Goal: Entertainment & Leisure: Consume media (video, audio)

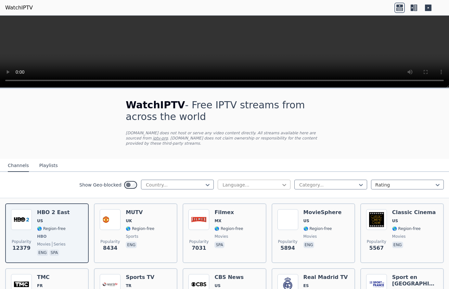
click at [282, 182] on icon at bounding box center [284, 185] width 6 height 6
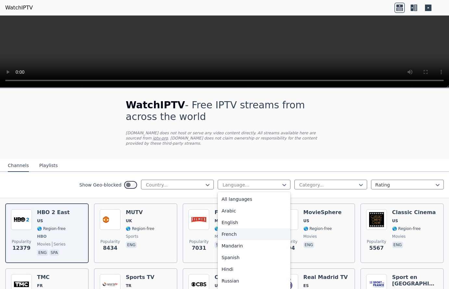
click at [227, 229] on div "French" at bounding box center [254, 235] width 73 height 12
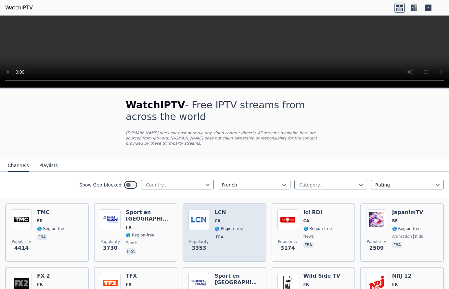
click at [205, 209] on img at bounding box center [198, 219] width 21 height 21
